Goal: Go to known website: Access a specific website the user already knows

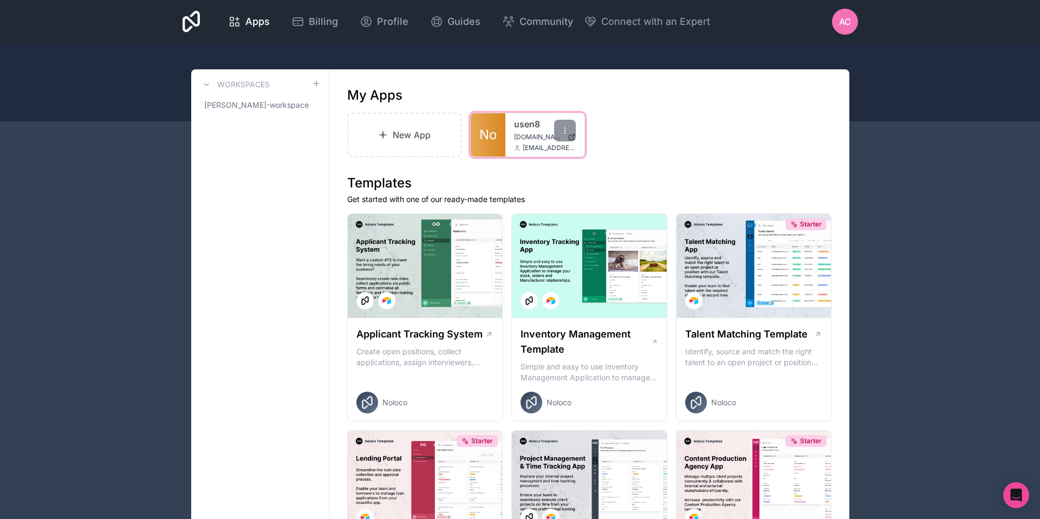
click at [508, 120] on div "usen8 [DOMAIN_NAME] [EMAIL_ADDRESS][DOMAIN_NAME]" at bounding box center [544, 134] width 79 height 43
click at [512, 140] on div "usen8 [DOMAIN_NAME] [EMAIL_ADDRESS][DOMAIN_NAME]" at bounding box center [544, 134] width 79 height 43
click at [511, 141] on div "usen8 [DOMAIN_NAME] [EMAIL_ADDRESS][DOMAIN_NAME]" at bounding box center [544, 134] width 79 height 43
click at [503, 127] on link "No" at bounding box center [488, 134] width 35 height 43
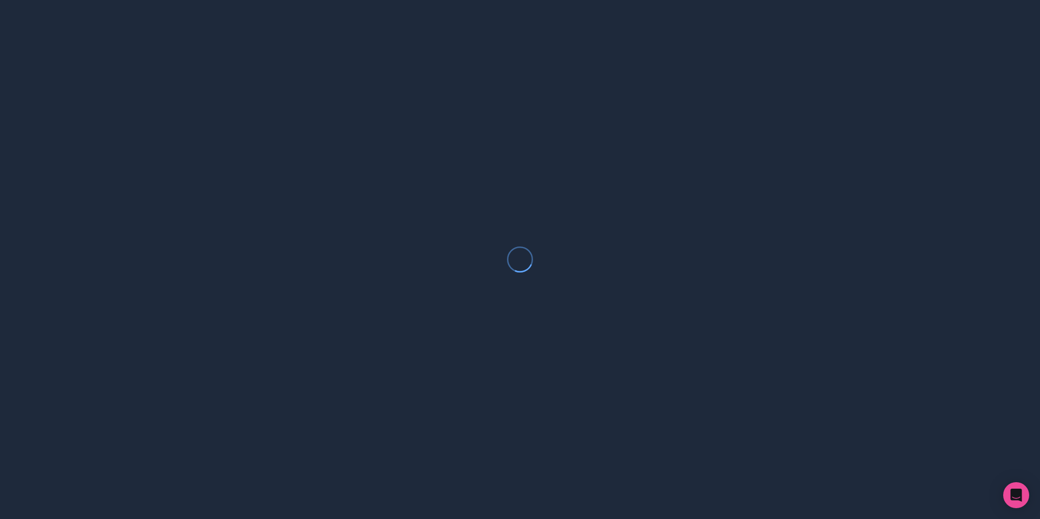
click at [503, 127] on div at bounding box center [520, 259] width 1040 height 519
